Goal: Information Seeking & Learning: Learn about a topic

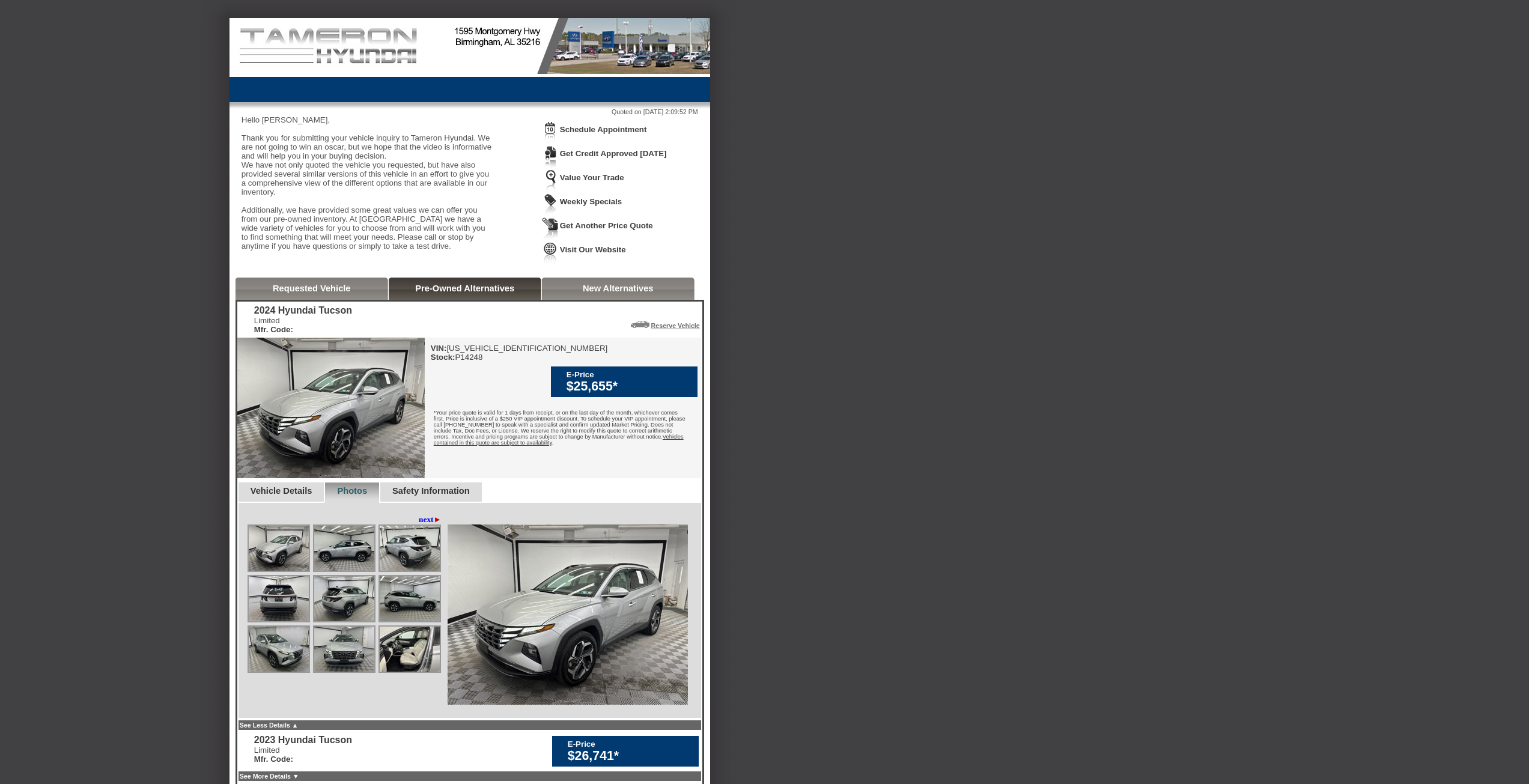
scroll to position [180, 0]
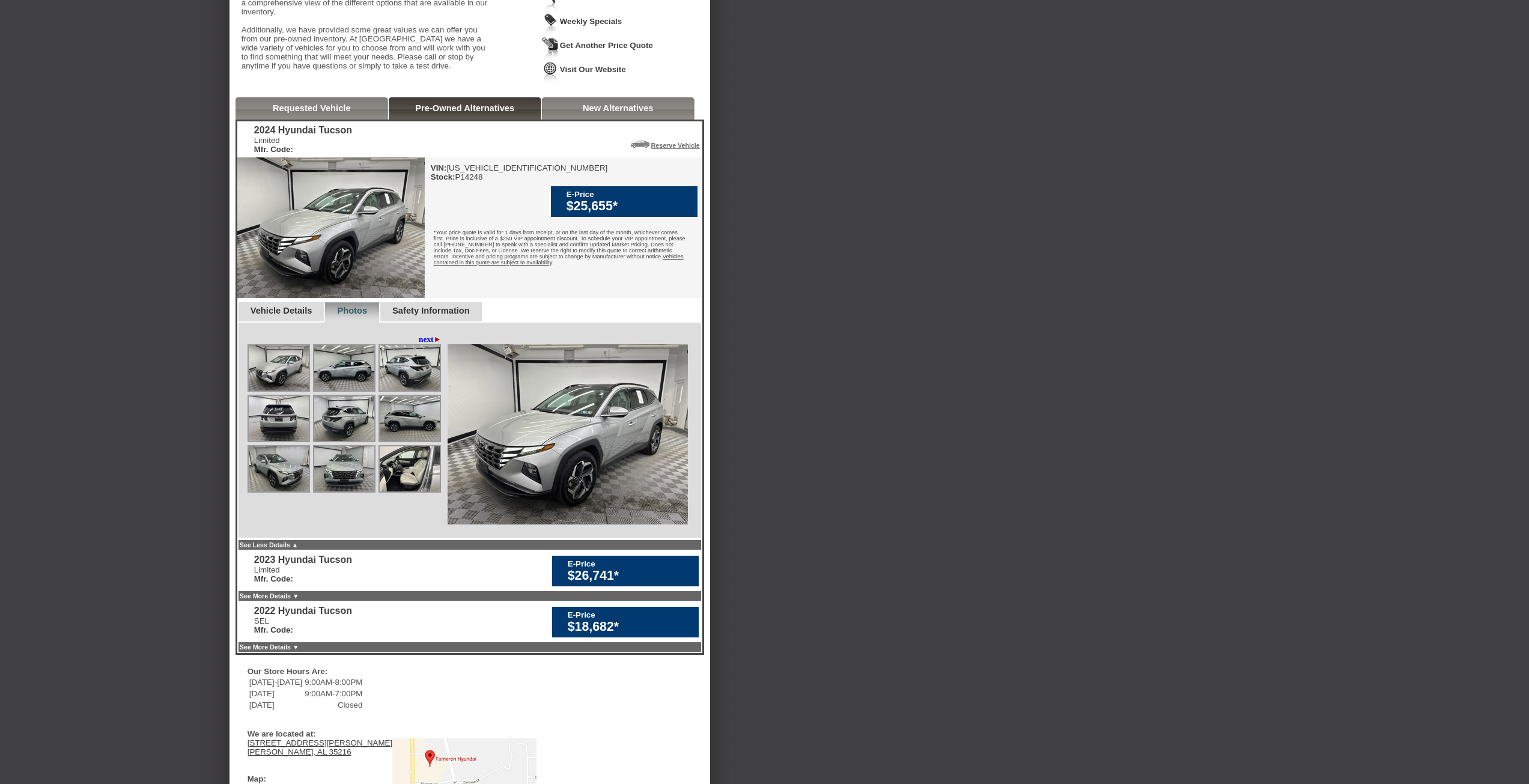
click at [399, 492] on img at bounding box center [410, 468] width 60 height 45
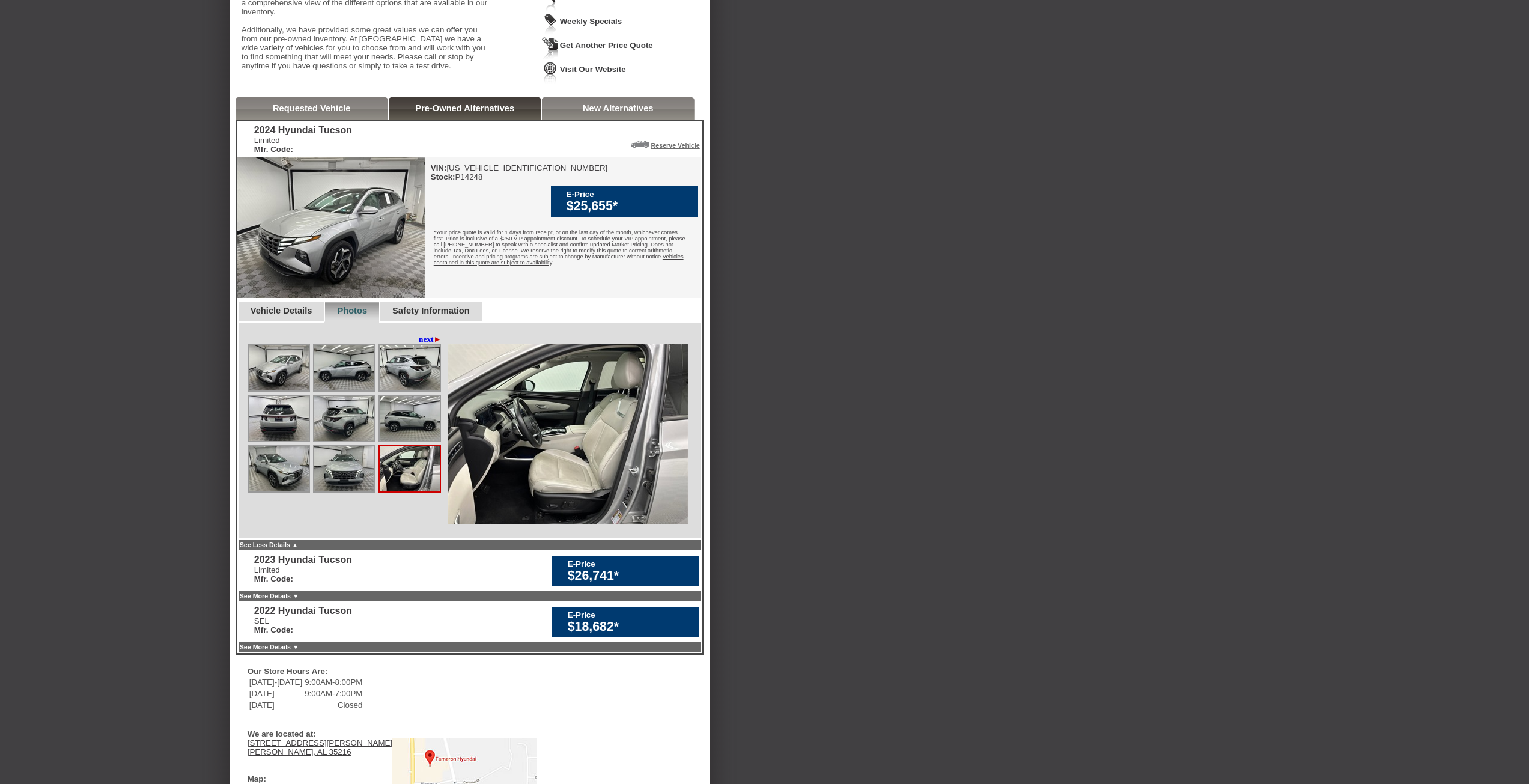
click at [418, 492] on img at bounding box center [410, 468] width 60 height 45
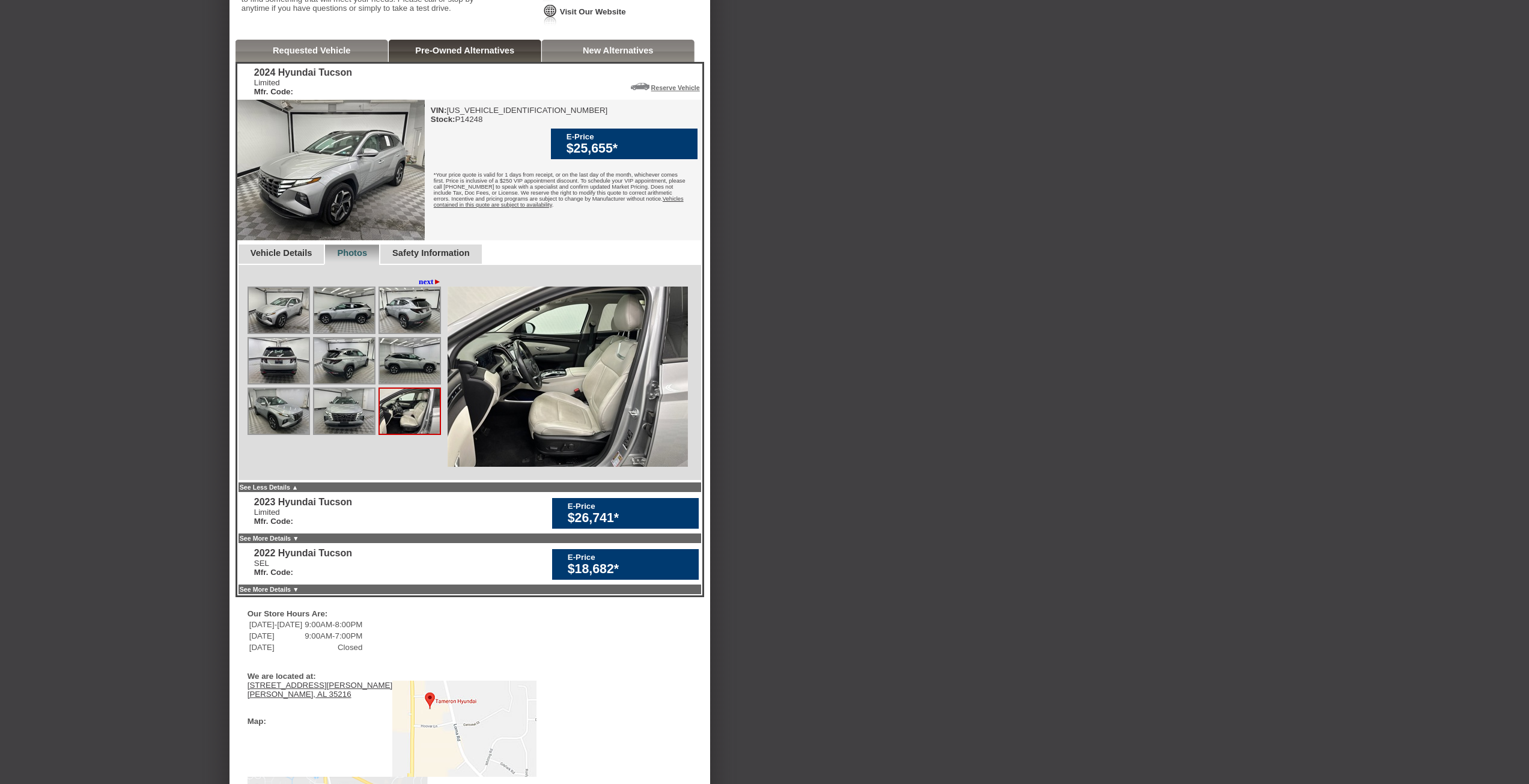
scroll to position [240, 0]
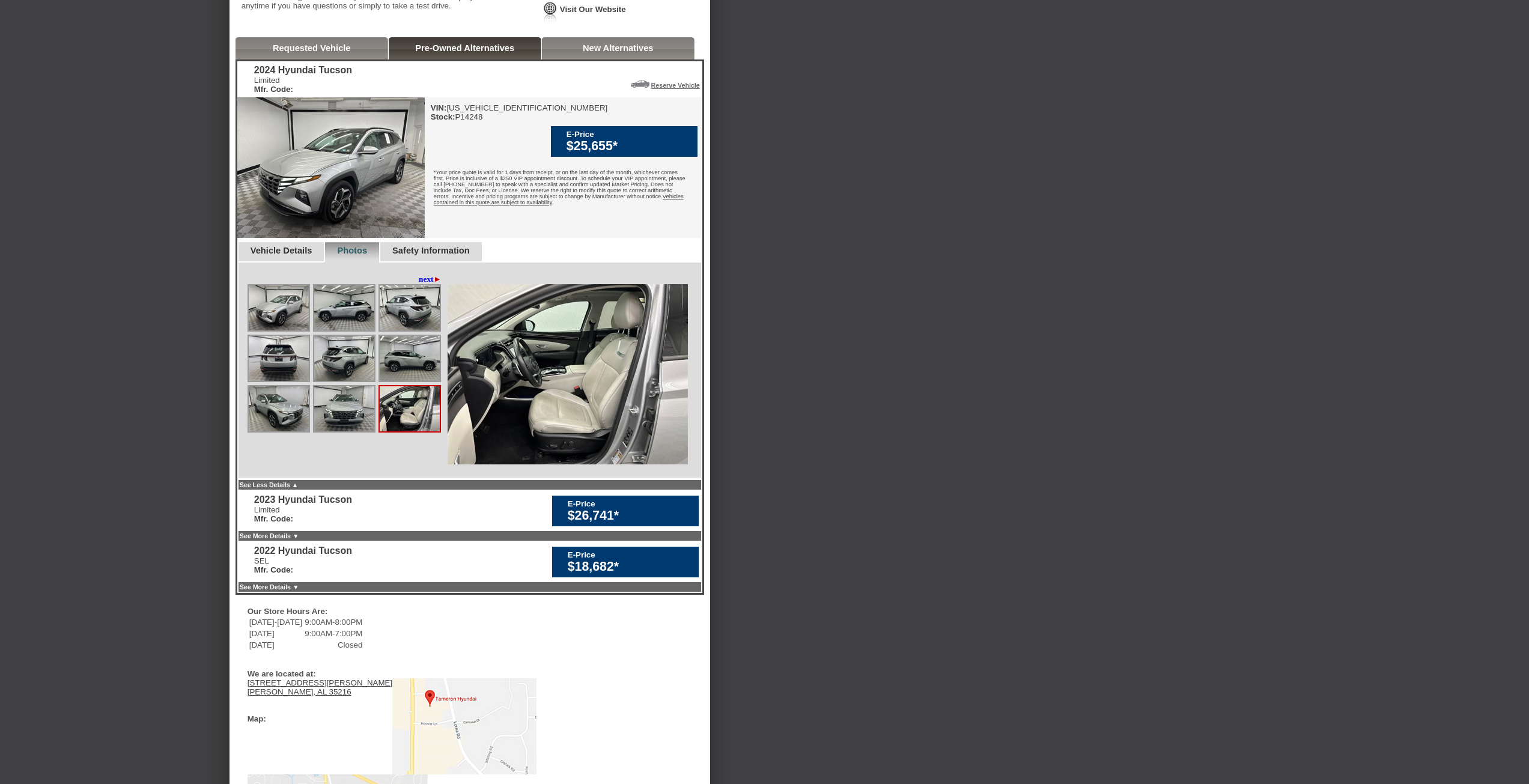
click at [432, 262] on div "Safety Information" at bounding box center [430, 252] width 103 height 20
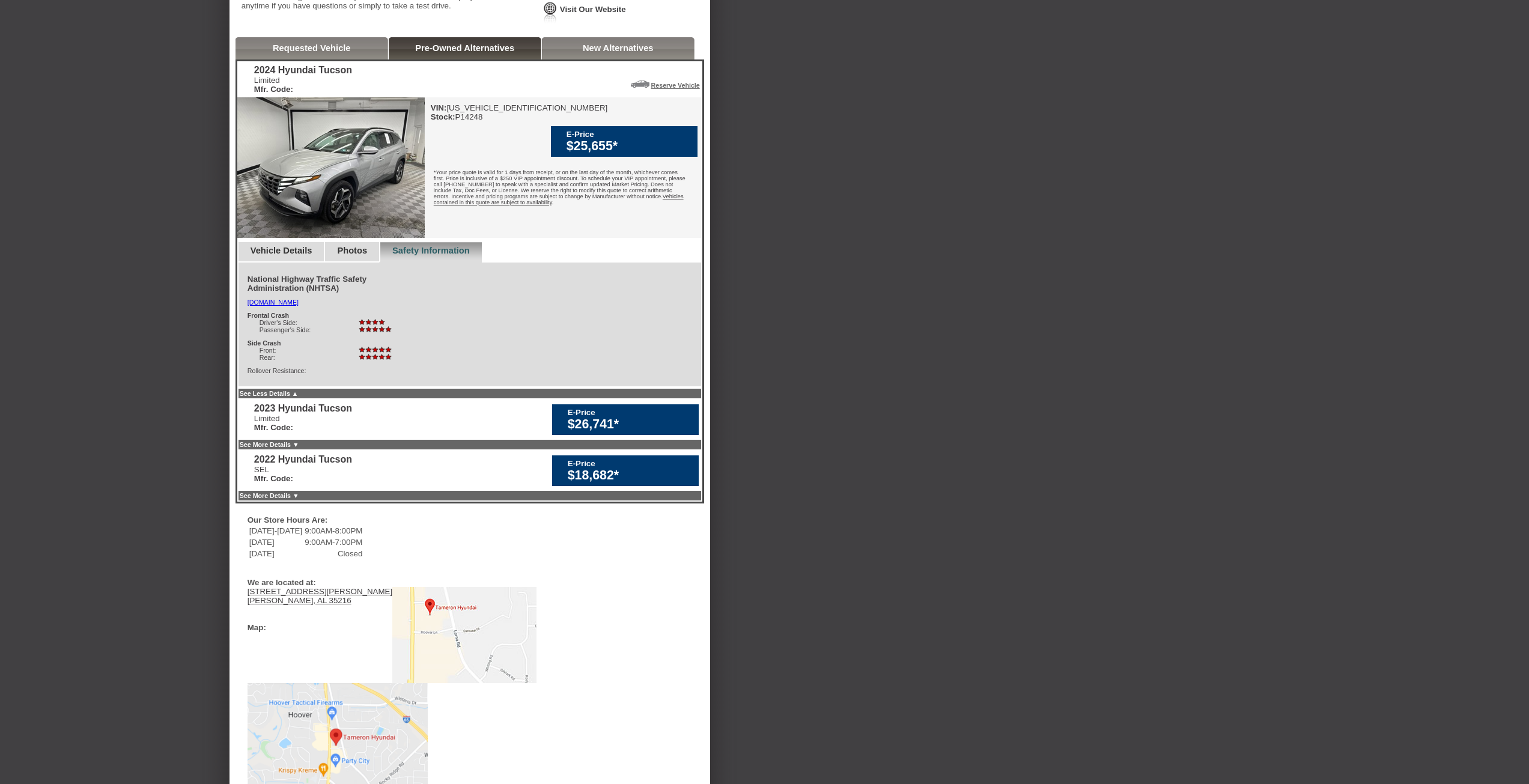
click at [367, 255] on link "Photos" at bounding box center [352, 250] width 30 height 10
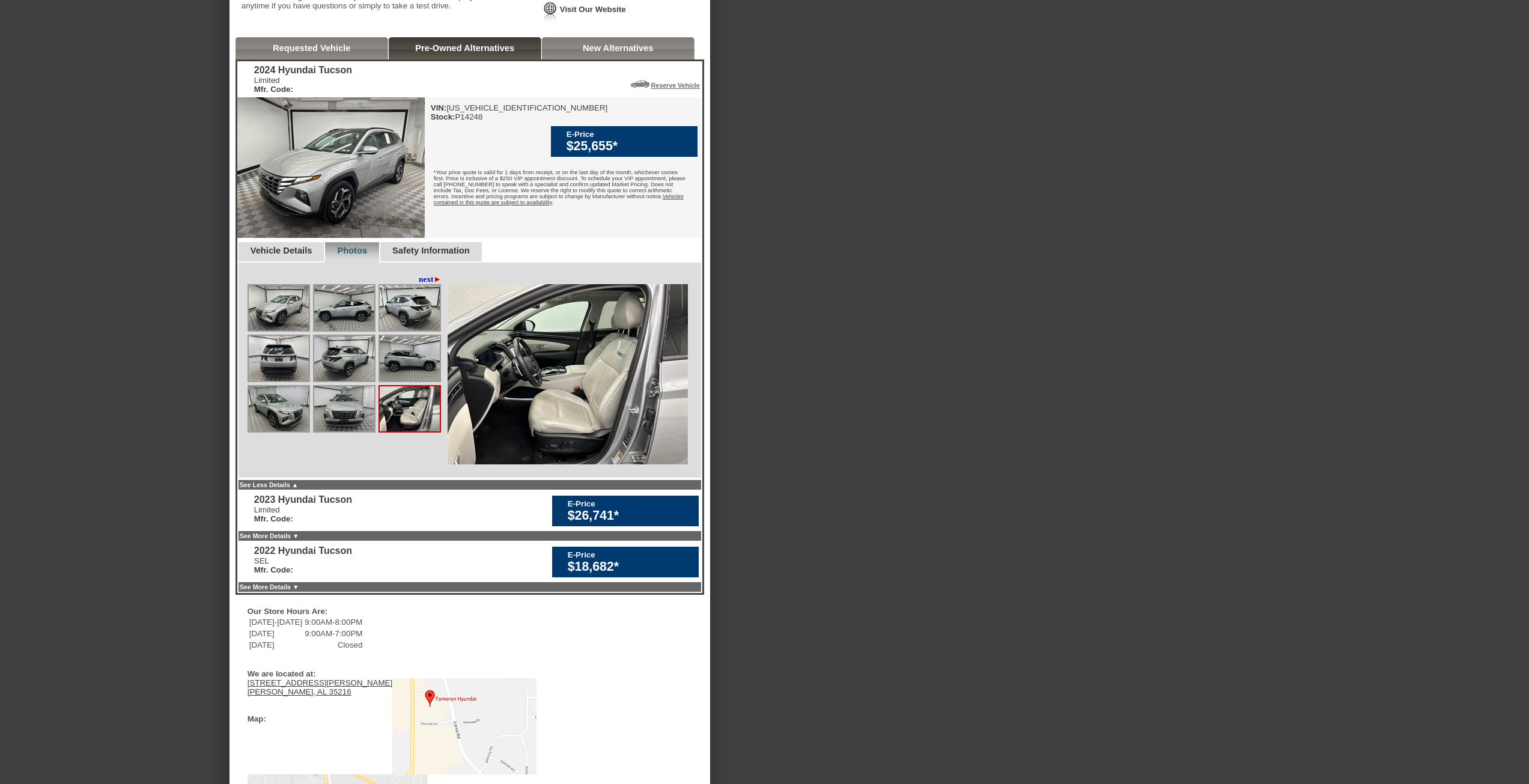
click at [420, 284] on link "next ►" at bounding box center [430, 280] width 23 height 10
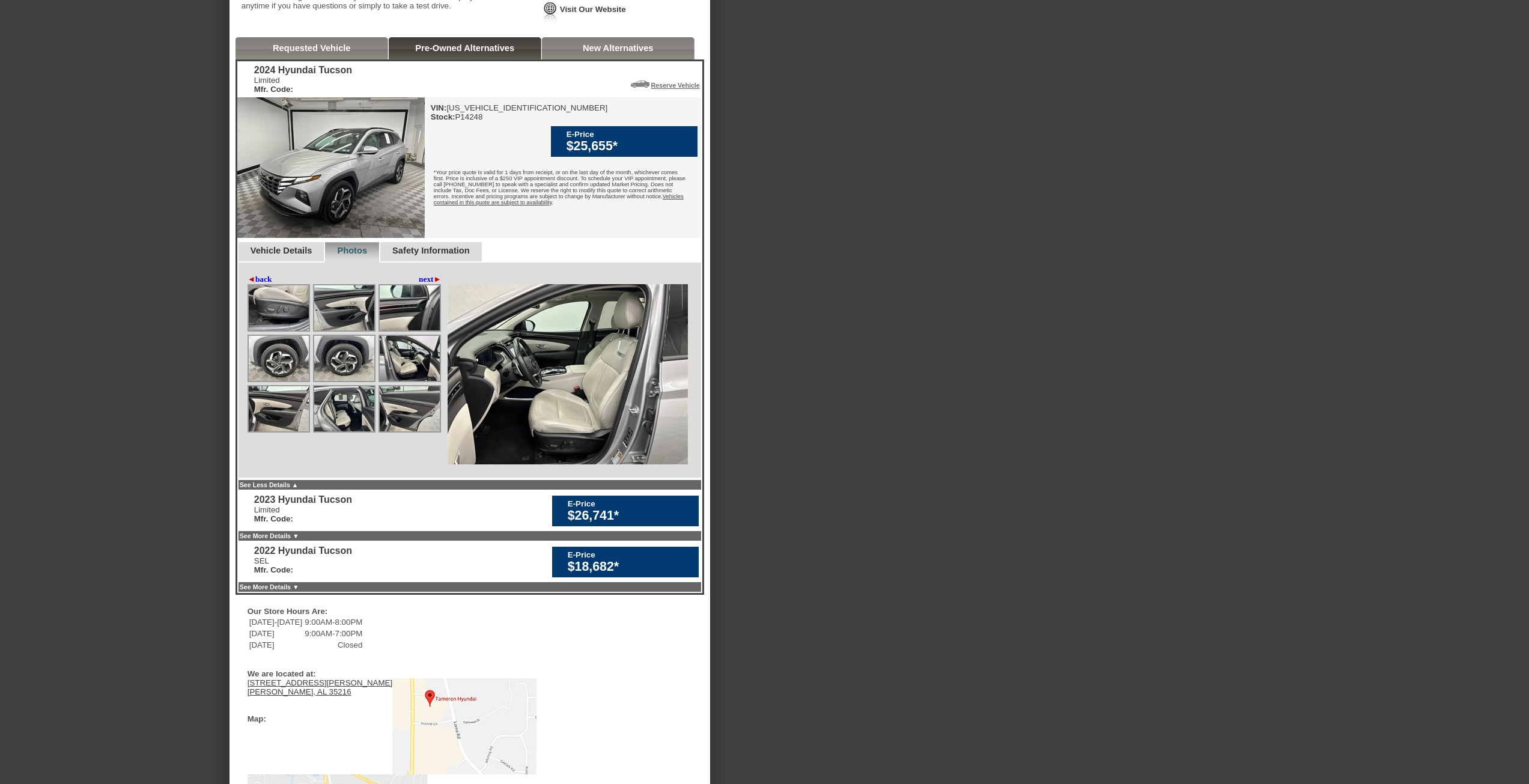
click at [420, 284] on link "next ►" at bounding box center [430, 280] width 23 height 10
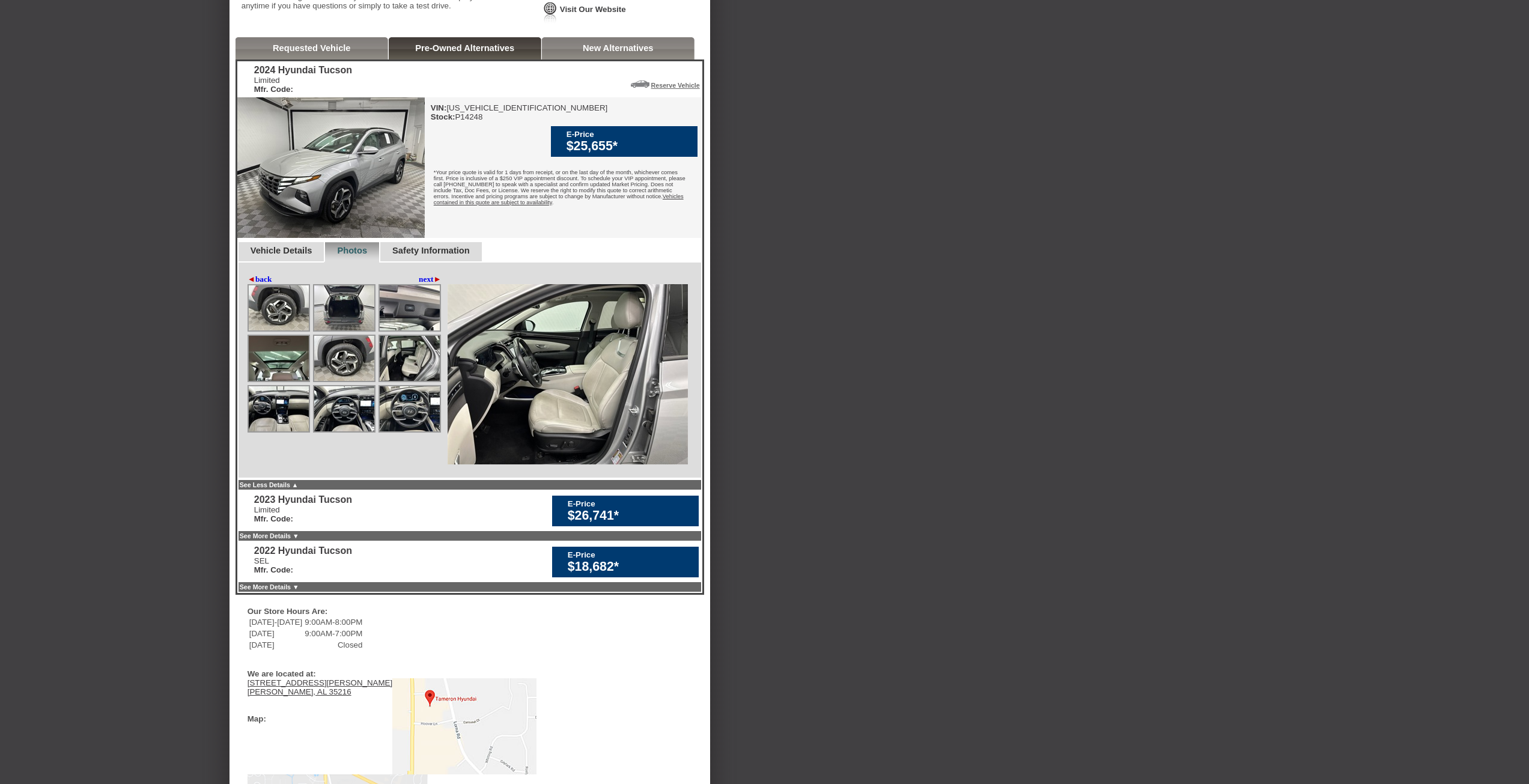
click at [406, 432] on img at bounding box center [410, 408] width 60 height 45
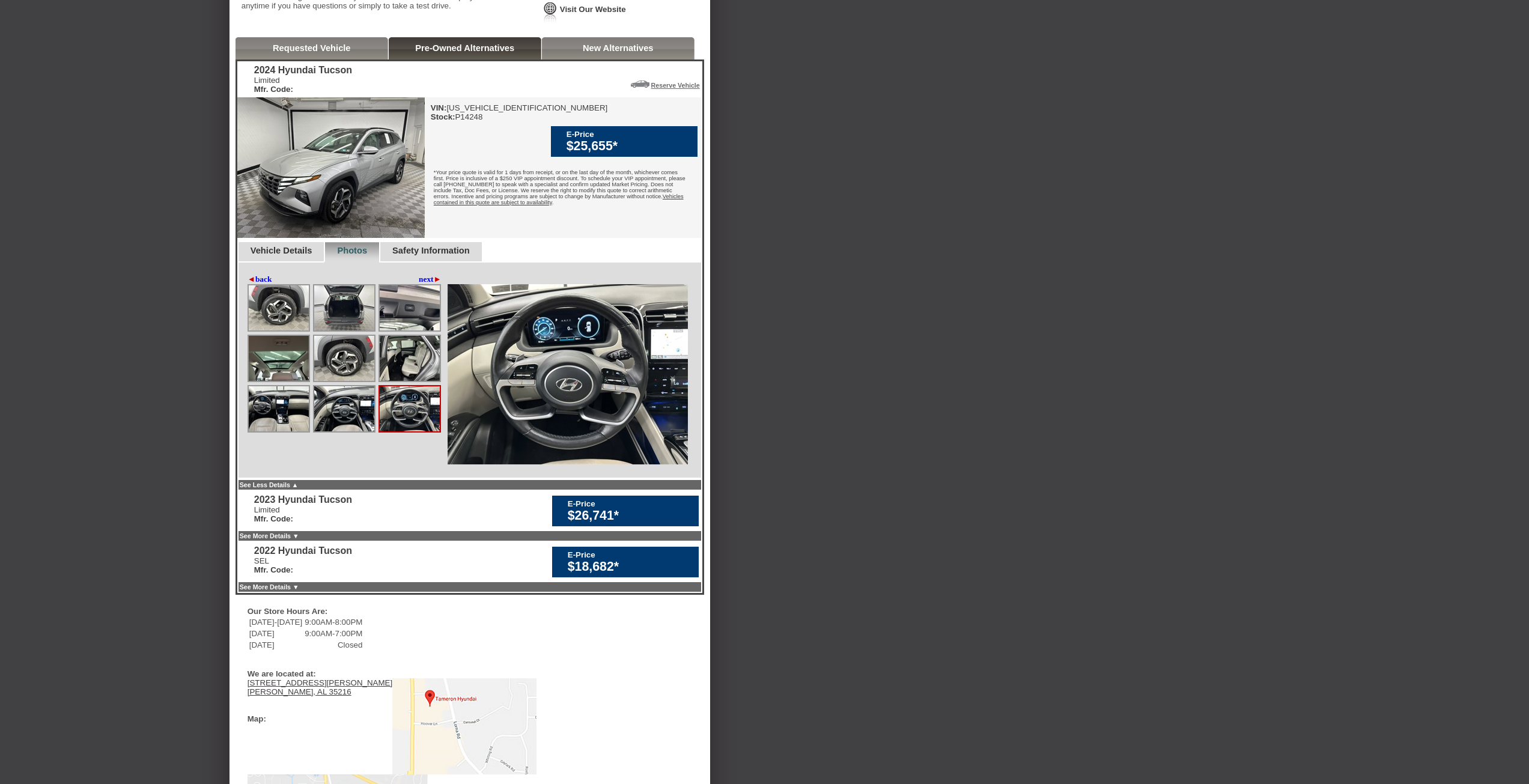
click at [349, 432] on img at bounding box center [344, 408] width 60 height 45
